Goal: Information Seeking & Learning: Learn about a topic

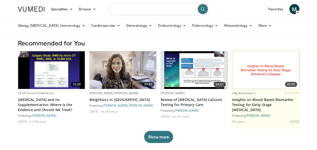
click at [153, 11] on input "Search topics, interventions" at bounding box center [158, 9] width 101 height 12
type input "**********"
click at [205, 8] on button "submit" at bounding box center [202, 9] width 10 height 10
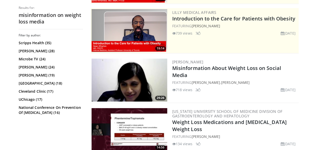
scroll to position [101, 0]
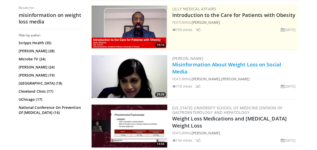
click at [205, 65] on link "Misinformation About Weight Loss on Social Media" at bounding box center [226, 68] width 109 height 14
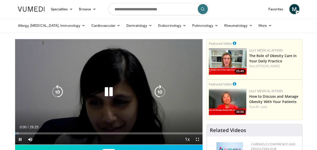
click at [109, 89] on icon "Video Player" at bounding box center [108, 92] width 14 height 14
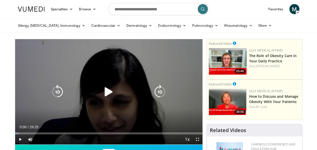
click at [106, 92] on icon "Video Player" at bounding box center [108, 92] width 14 height 14
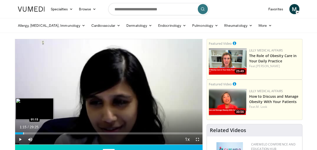
click at [23, 132] on div "Progress Bar" at bounding box center [23, 133] width 1 height 2
click at [27, 132] on div "Progress Bar" at bounding box center [27, 133] width 1 height 2
click at [31, 132] on div "Progress Bar" at bounding box center [31, 133] width 1 height 2
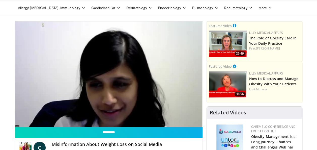
scroll to position [25, 0]
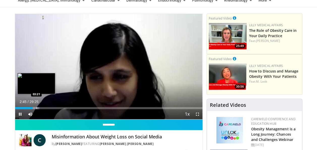
click at [37, 108] on div "Progress Bar" at bounding box center [37, 108] width 1 height 2
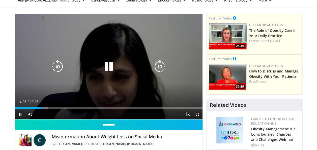
scroll to position [0, 0]
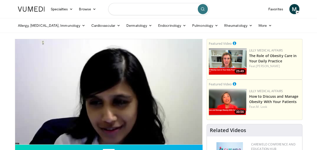
click at [128, 9] on input "Search topics, interventions" at bounding box center [158, 9] width 101 height 12
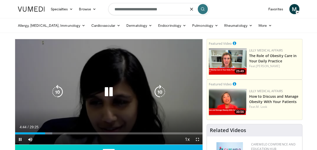
scroll to position [25, 0]
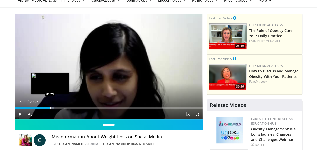
click at [50, 107] on div "Loaded : 20.92% 05:29 05:29" at bounding box center [108, 108] width 187 height 2
click at [55, 108] on div "Progress Bar" at bounding box center [55, 108] width 1 height 2
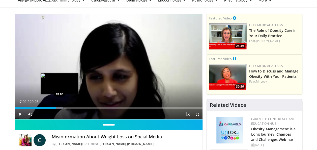
click at [60, 108] on div "Progress Bar" at bounding box center [60, 108] width 1 height 2
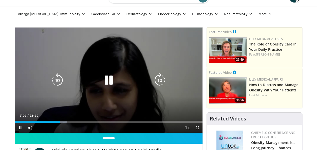
scroll to position [0, 0]
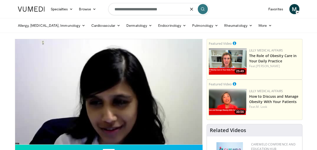
type input "**********"
click at [203, 10] on icon "submit" at bounding box center [202, 9] width 4 height 4
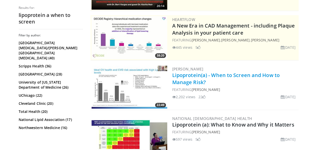
scroll to position [101, 0]
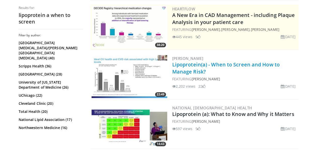
click at [185, 72] on link "Lipoprotein(a) - When to Screen and How to Manage Risk?" at bounding box center [225, 68] width 107 height 14
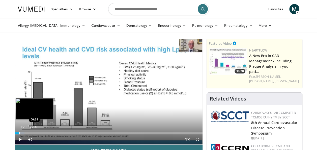
click at [19, 133] on div "Progress Bar" at bounding box center [19, 133] width 1 height 2
click at [18, 133] on div "00:34" at bounding box center [17, 133] width 5 height 2
click at [18, 133] on div "00:23" at bounding box center [16, 133] width 3 height 2
click at [18, 133] on div "Progress Bar" at bounding box center [18, 133] width 1 height 2
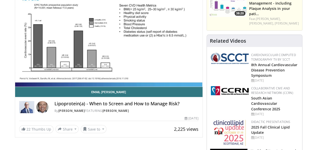
scroll to position [17, 0]
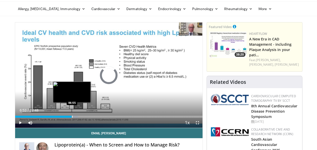
click at [72, 116] on div "Progress Bar" at bounding box center [71, 116] width 13 height 2
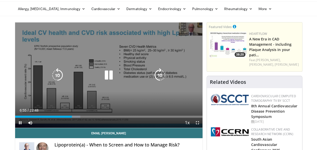
click at [70, 116] on div "Loaded : 34.80% 06:55 06:44" at bounding box center [108, 116] width 187 height 2
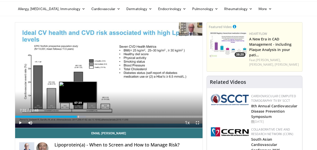
click at [78, 116] on div "Progress Bar" at bounding box center [78, 116] width 1 height 2
click at [79, 116] on div "Progress Bar" at bounding box center [79, 116] width 1 height 2
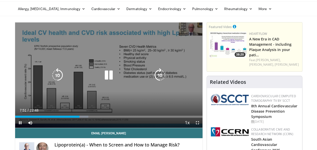
click at [0, 0] on div "Progress Bar" at bounding box center [0, 0] width 0 height 0
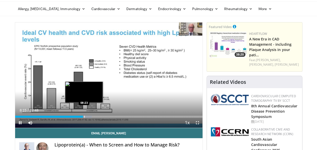
click at [84, 116] on div "Progress Bar" at bounding box center [84, 116] width 1 height 2
click at [88, 116] on div "Progress Bar" at bounding box center [88, 116] width 1 height 2
click at [89, 116] on div "Progress Bar" at bounding box center [89, 116] width 1 height 2
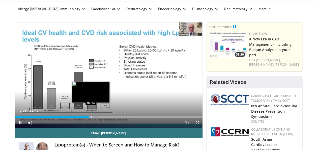
click at [91, 116] on div "Progress Bar" at bounding box center [91, 116] width 1 height 2
click at [93, 116] on div "Progress Bar" at bounding box center [94, 116] width 13 height 2
click at [94, 116] on div "Progress Bar" at bounding box center [94, 116] width 1 height 2
click at [96, 116] on div "Progress Bar" at bounding box center [96, 116] width 1 height 2
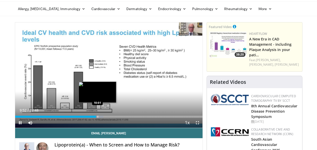
click at [97, 116] on div "Loaded : 47.12% 09:52 10:01" at bounding box center [108, 116] width 187 height 2
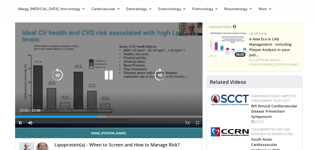
click at [100, 116] on div "Progress Bar" at bounding box center [99, 116] width 13 height 2
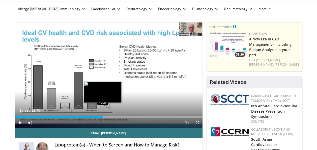
click at [103, 117] on div "Progress Bar" at bounding box center [103, 116] width 1 height 2
click at [105, 117] on div "Progress Bar" at bounding box center [105, 116] width 1 height 2
click at [107, 117] on div "Progress Bar" at bounding box center [107, 116] width 1 height 2
click at [109, 117] on div "Progress Bar" at bounding box center [109, 116] width 1 height 2
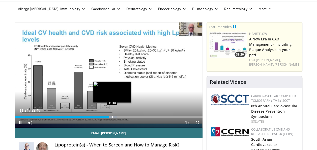
click at [112, 116] on div "Loaded : 54.37% 11:24 11:48" at bounding box center [108, 116] width 187 height 2
click at [114, 116] on div "Progress Bar" at bounding box center [114, 116] width 1 height 2
click at [115, 116] on div "Progress Bar" at bounding box center [115, 116] width 1 height 2
click at [117, 116] on div "Progress Bar" at bounding box center [117, 116] width 13 height 2
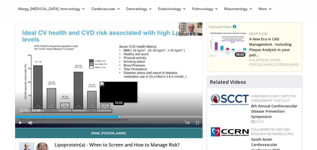
click at [119, 116] on div "Progress Bar" at bounding box center [119, 116] width 1 height 2
click at [122, 116] on div "Progress Bar" at bounding box center [122, 116] width 1 height 2
click at [125, 116] on div "Progress Bar" at bounding box center [125, 116] width 1 height 2
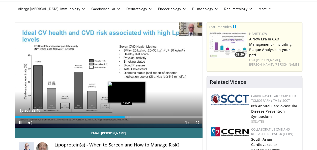
click at [127, 116] on div "Progress Bar" at bounding box center [127, 116] width 1 height 2
click at [129, 116] on div "Progress Bar" at bounding box center [128, 116] width 10 height 2
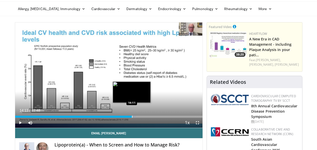
click at [132, 116] on div "Progress Bar" at bounding box center [132, 116] width 1 height 2
click at [134, 116] on div "Progress Bar" at bounding box center [134, 116] width 1 height 2
click at [135, 116] on div "Progress Bar" at bounding box center [135, 116] width 1 height 2
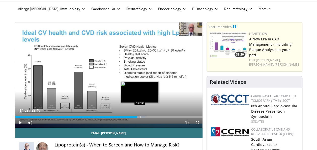
click at [140, 116] on div "Progress Bar" at bounding box center [140, 116] width 1 height 2
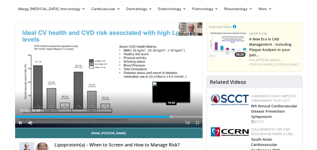
click at [171, 117] on div "Progress Bar" at bounding box center [171, 116] width 1 height 2
click at [173, 116] on div "Progress Bar" at bounding box center [173, 116] width 13 height 2
click at [176, 116] on div "Progress Bar" at bounding box center [176, 116] width 1 height 2
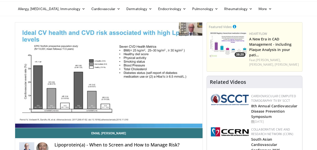
click at [177, 116] on div "10 seconds Tap to unmute" at bounding box center [108, 74] width 187 height 105
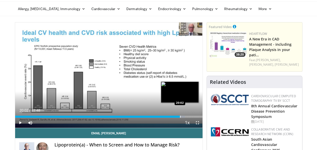
click at [180, 116] on div "Progress Bar" at bounding box center [180, 116] width 1 height 2
click at [182, 116] on div "Progress Bar" at bounding box center [182, 116] width 1 height 2
click at [184, 116] on div "Progress Bar" at bounding box center [184, 116] width 1 height 2
click at [182, 116] on div "Progress Bar" at bounding box center [182, 116] width 1 height 2
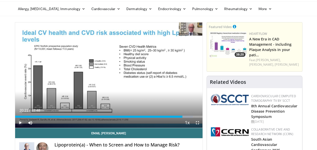
click at [21, 122] on span "Video Player" at bounding box center [20, 122] width 10 height 10
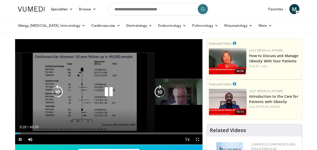
click at [107, 91] on icon "Video Player" at bounding box center [108, 92] width 14 height 14
